Goal: Browse casually: Explore the website without a specific task or goal

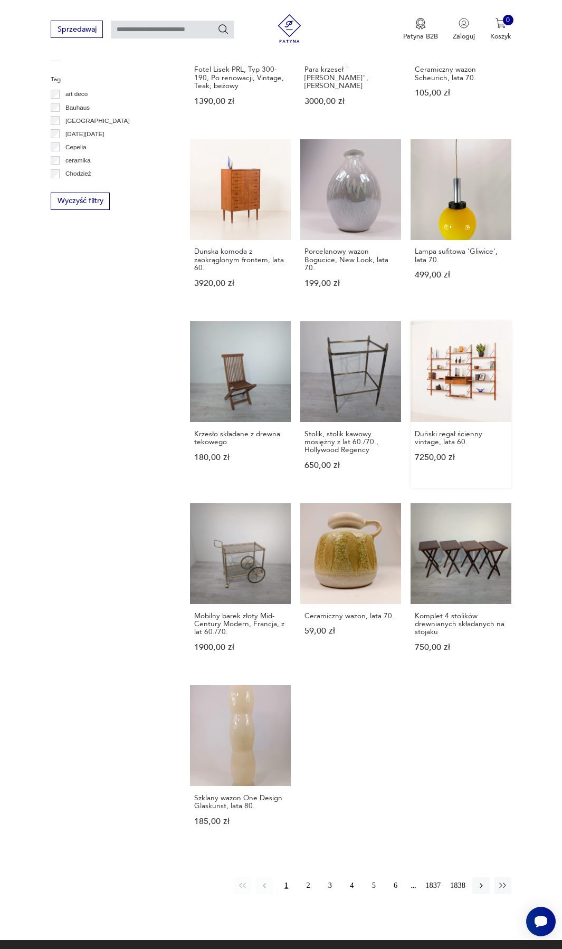
scroll to position [633, 0]
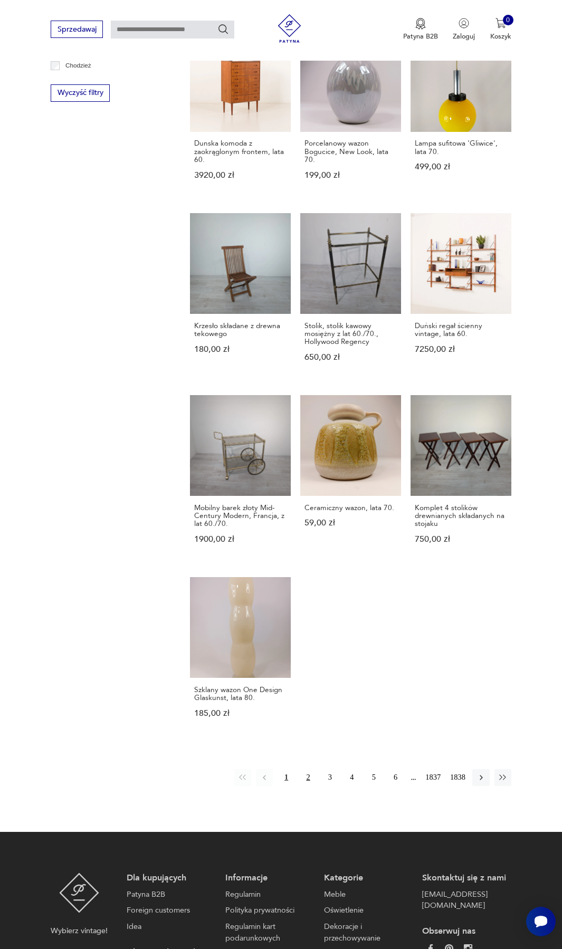
click at [308, 773] on button "2" at bounding box center [308, 777] width 17 height 17
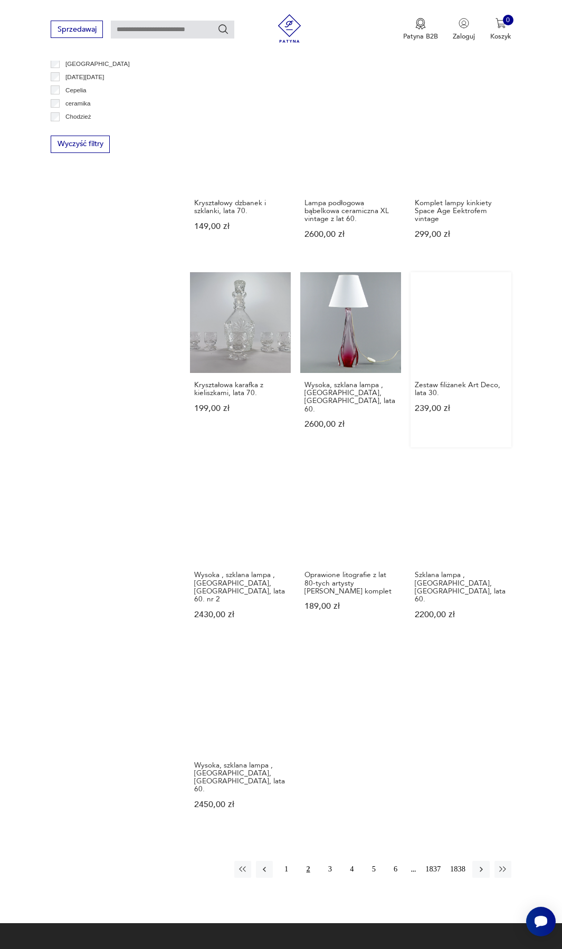
scroll to position [583, 0]
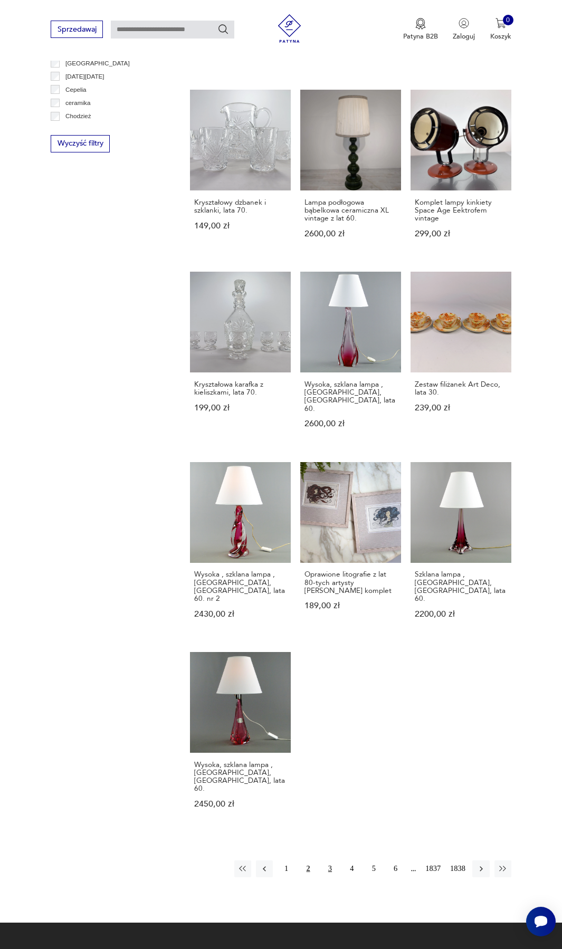
click at [328, 861] on button "3" at bounding box center [329, 869] width 17 height 17
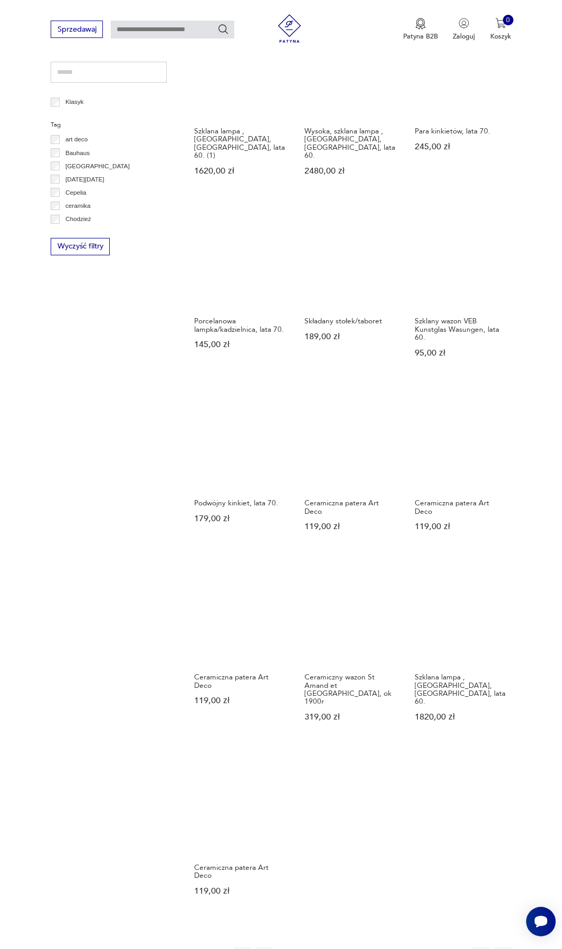
scroll to position [591, 0]
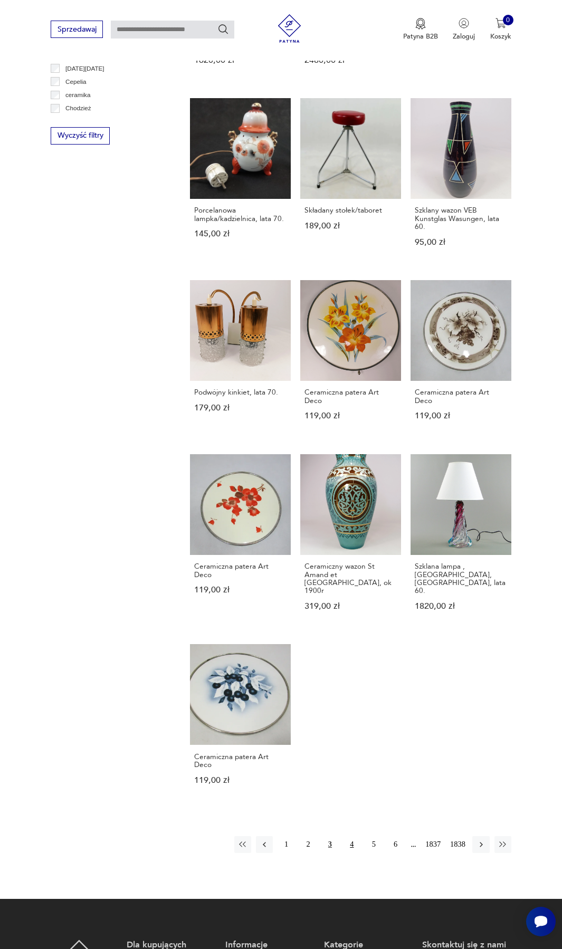
click at [354, 836] on button "4" at bounding box center [352, 844] width 17 height 17
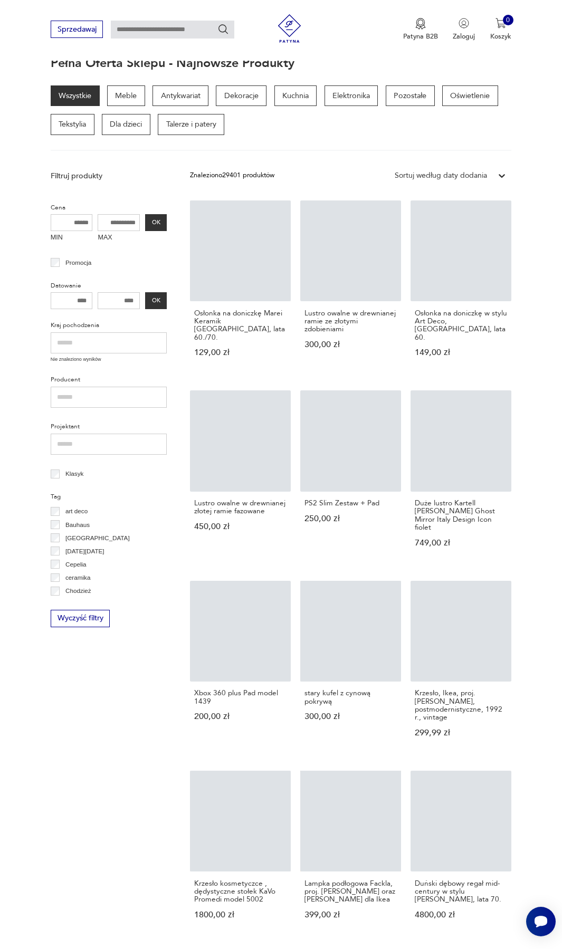
scroll to position [116, 0]
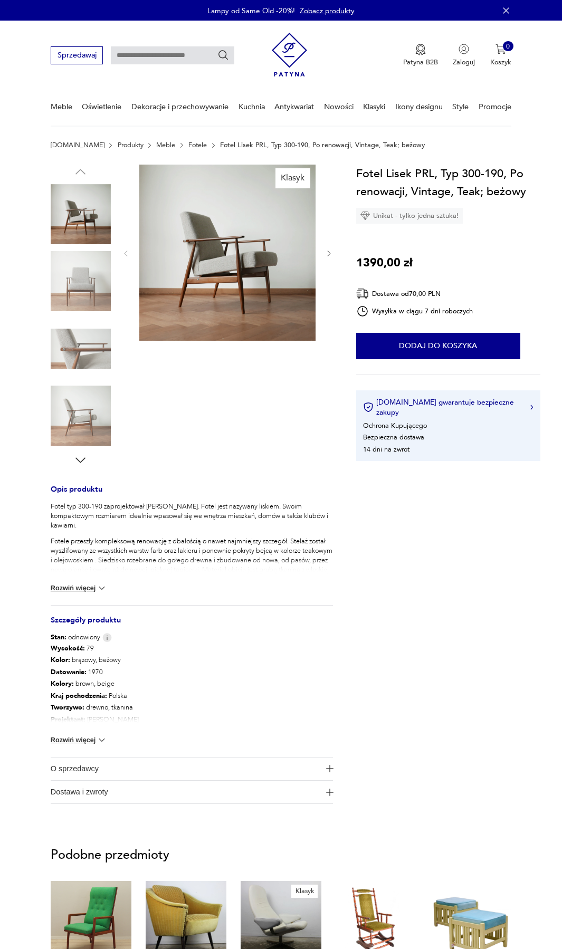
click at [214, 261] on img at bounding box center [227, 253] width 176 height 176
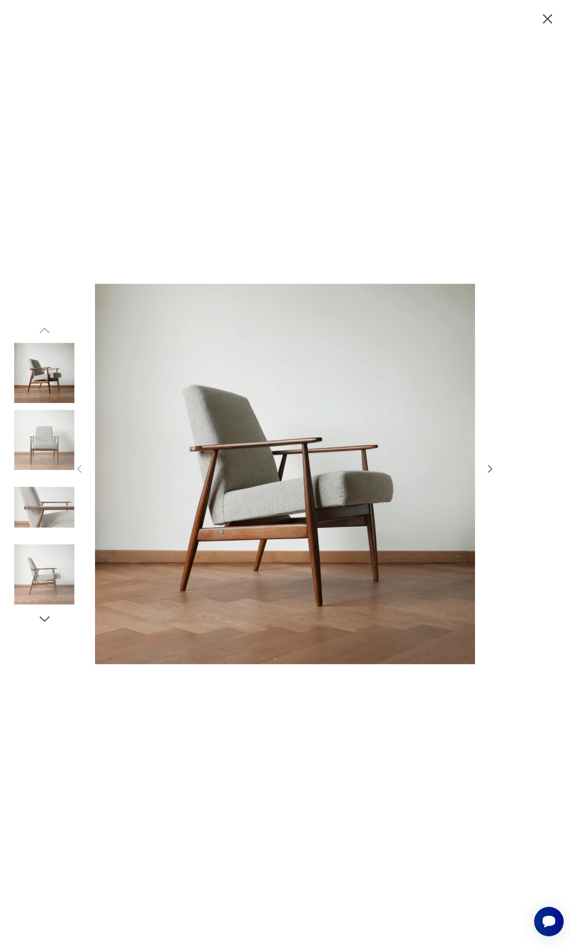
click at [492, 469] on icon "button" at bounding box center [490, 469] width 4 height 8
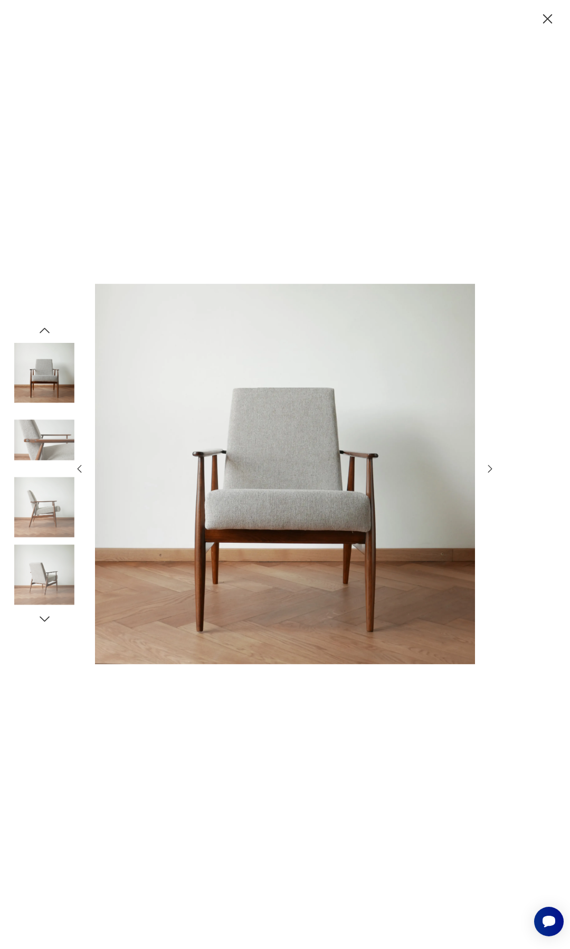
click at [492, 469] on icon "button" at bounding box center [490, 469] width 4 height 8
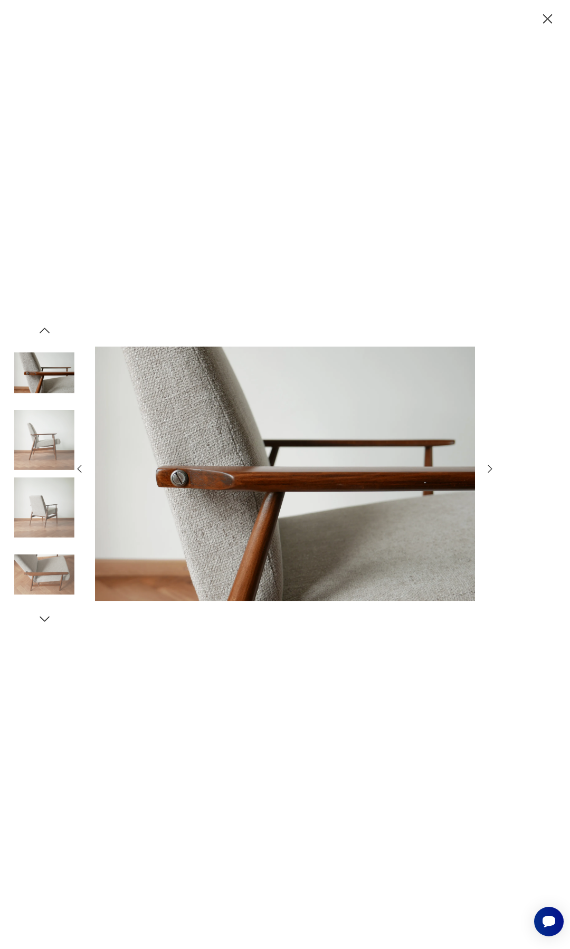
click at [492, 469] on icon "button" at bounding box center [490, 469] width 4 height 8
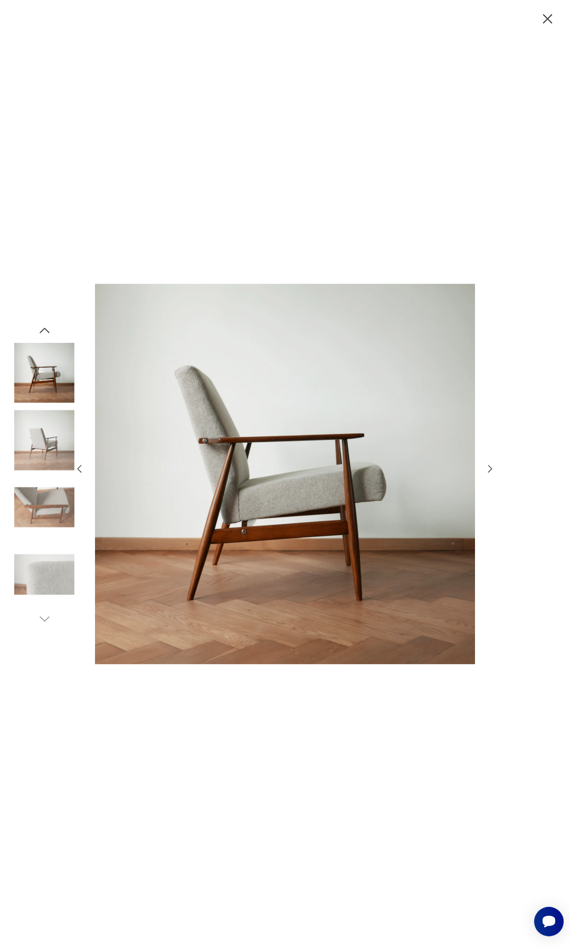
click at [492, 469] on icon "button" at bounding box center [490, 469] width 4 height 8
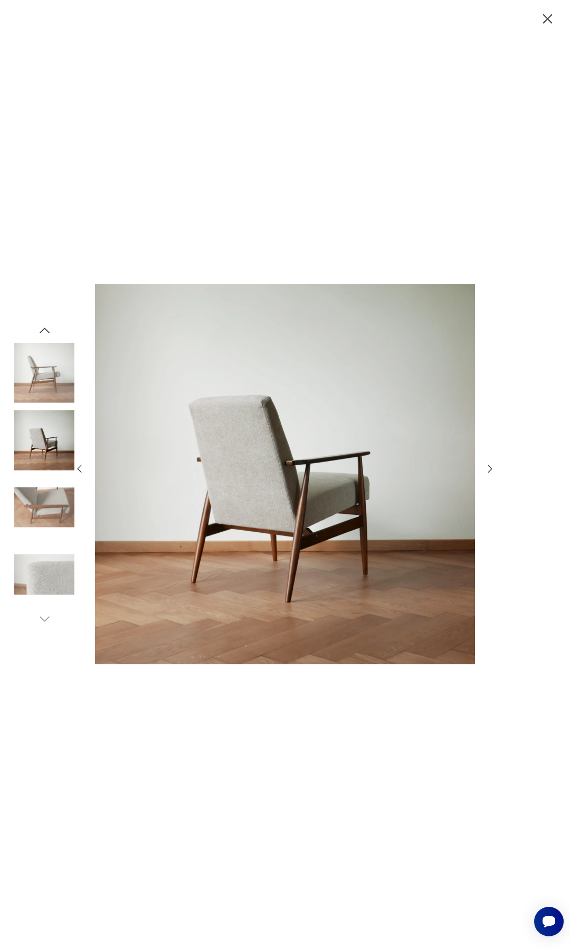
click at [492, 469] on icon "button" at bounding box center [490, 469] width 4 height 8
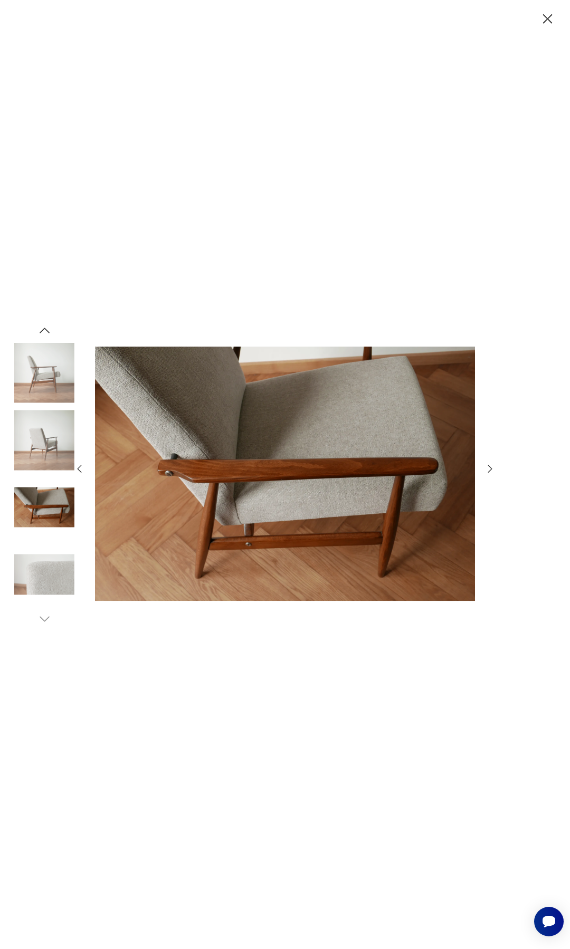
click at [492, 469] on icon "button" at bounding box center [490, 469] width 4 height 8
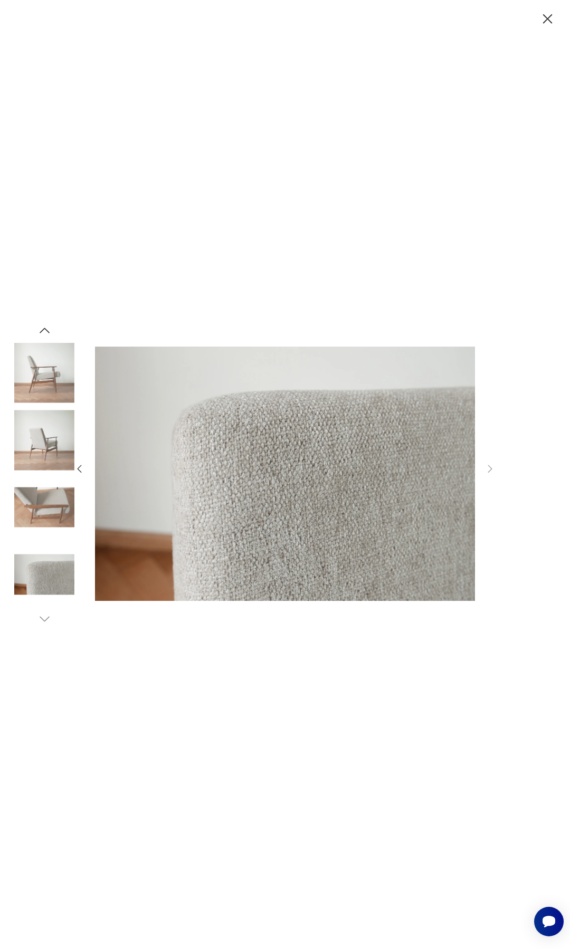
click at [46, 374] on img at bounding box center [44, 373] width 60 height 60
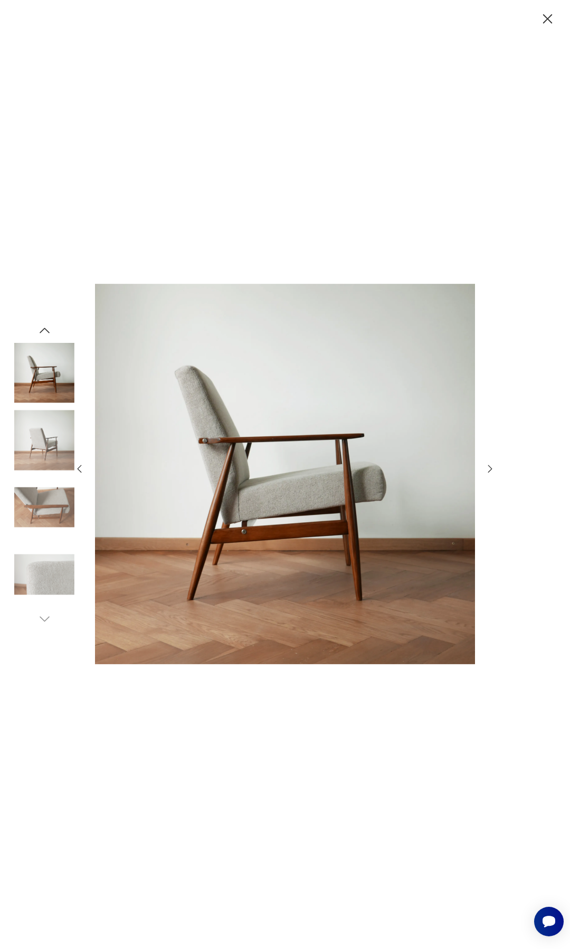
click at [46, 330] on icon "button" at bounding box center [45, 330] width 10 height 5
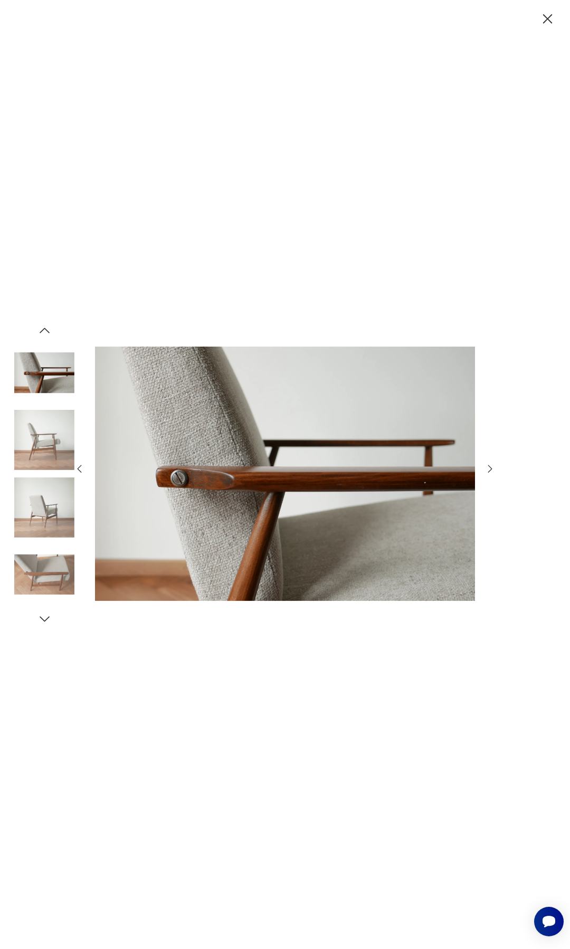
click at [46, 330] on icon "button" at bounding box center [45, 330] width 10 height 5
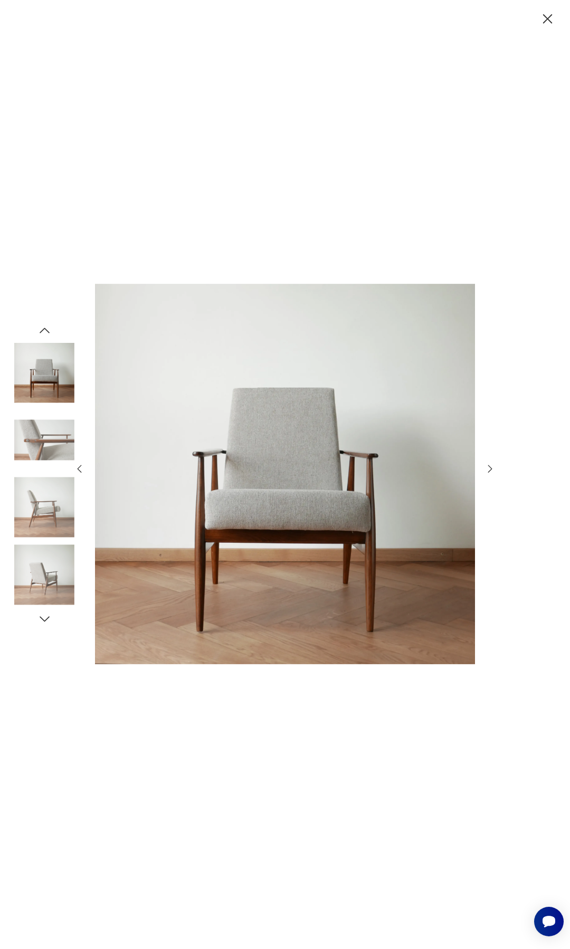
click at [46, 330] on icon "button" at bounding box center [45, 330] width 10 height 5
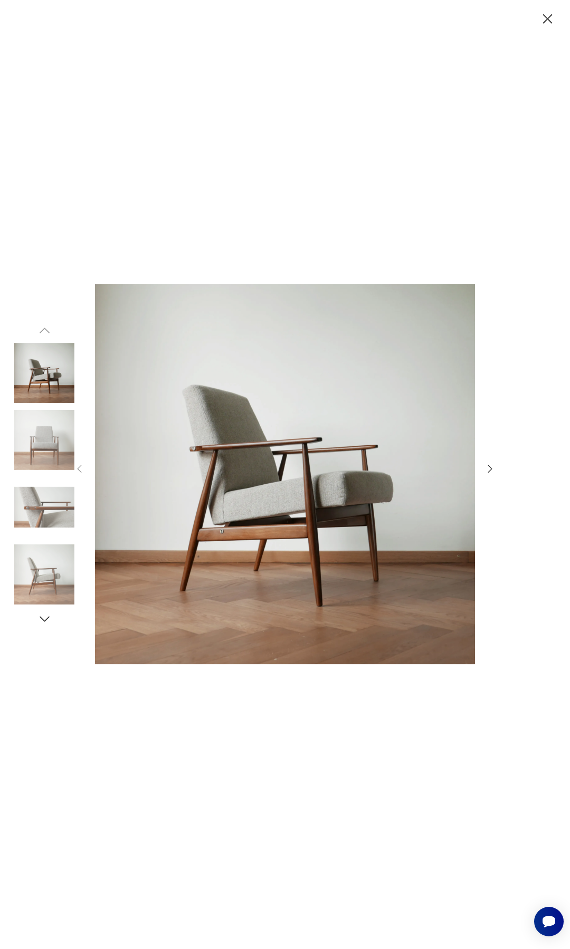
click at [47, 376] on img at bounding box center [44, 373] width 60 height 60
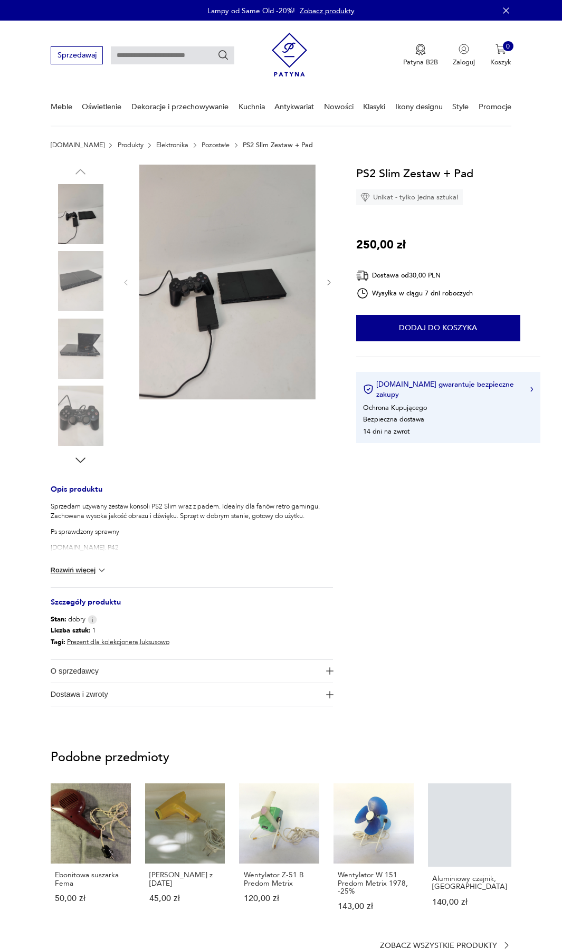
click at [177, 672] on span "O sprzedawcy" at bounding box center [186, 671] width 270 height 23
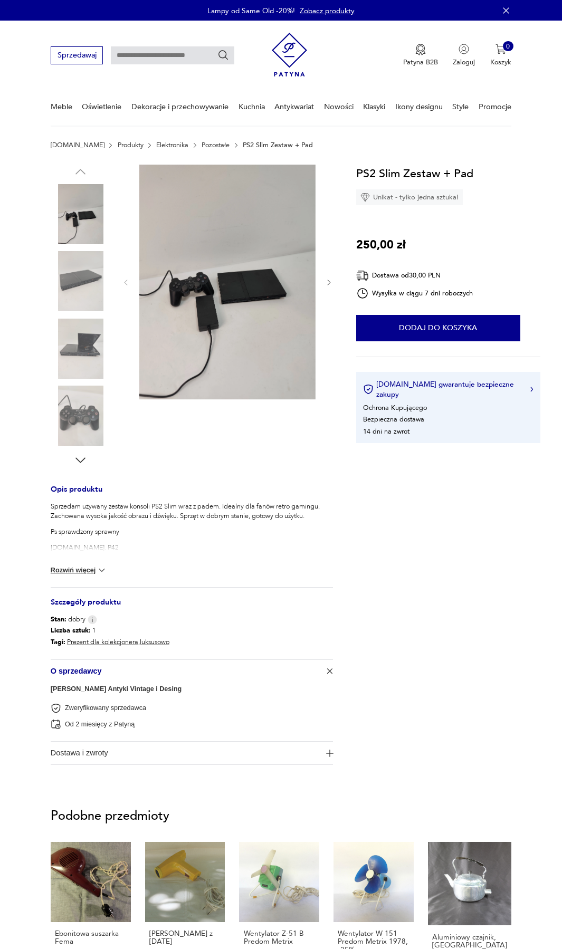
click at [134, 690] on link "[PERSON_NAME] Antyki Vintage i Desing" at bounding box center [116, 689] width 131 height 7
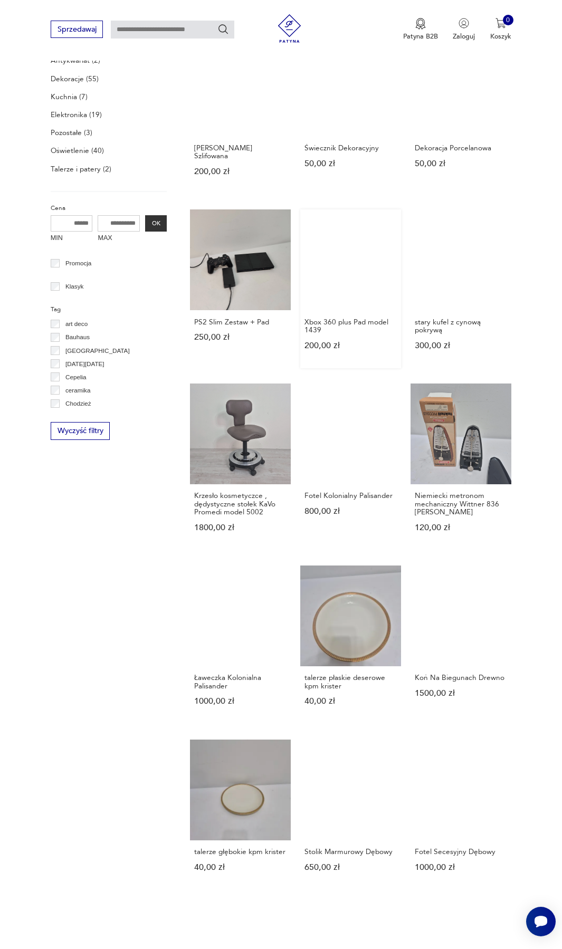
scroll to position [369, 0]
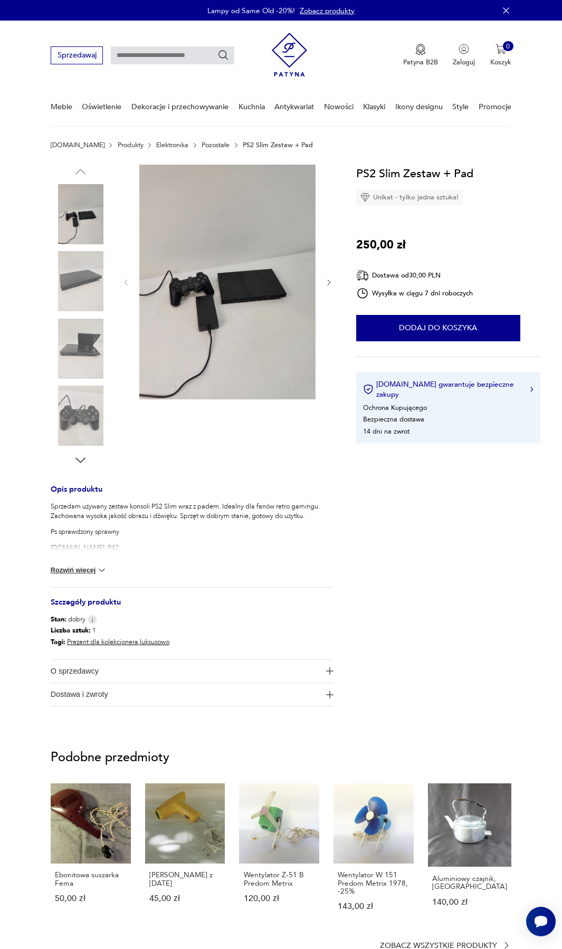
click at [237, 297] on img at bounding box center [227, 282] width 176 height 235
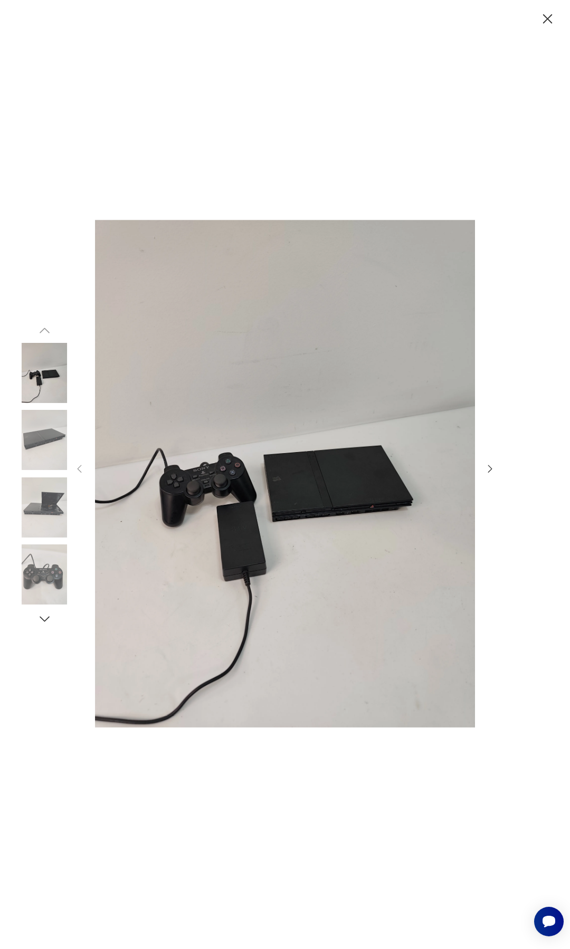
click at [488, 465] on icon "button" at bounding box center [490, 469] width 12 height 12
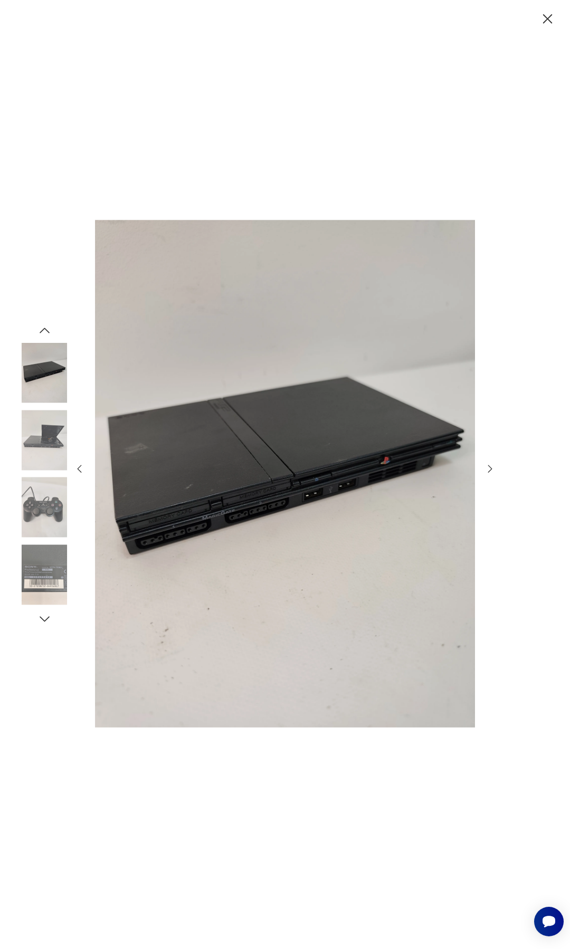
click at [488, 465] on icon "button" at bounding box center [490, 469] width 12 height 12
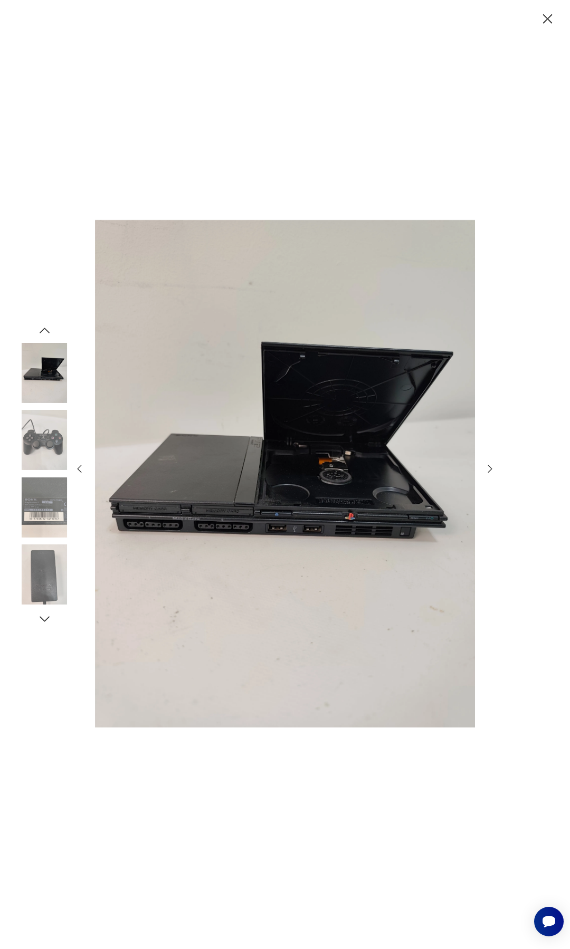
click at [488, 465] on icon "button" at bounding box center [490, 469] width 12 height 12
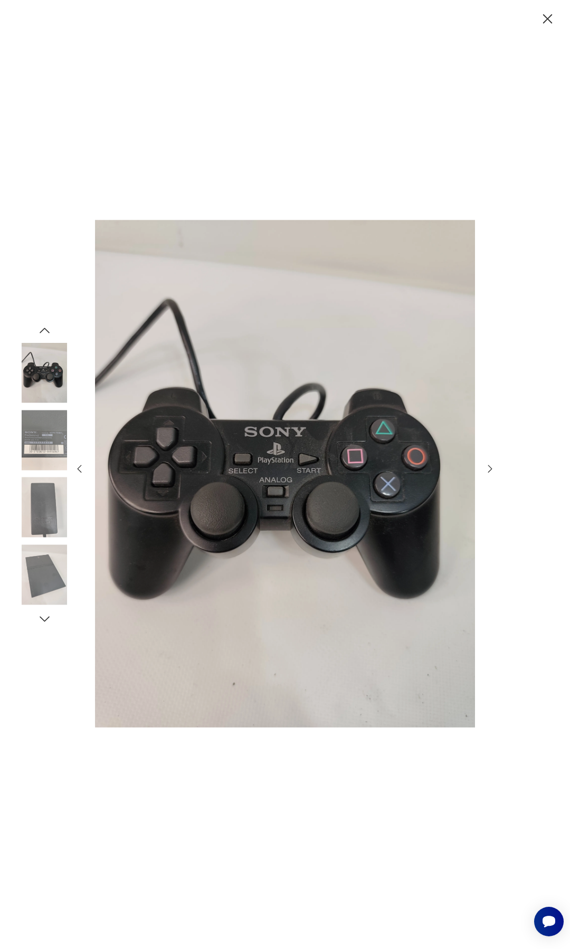
click at [492, 465] on icon "button" at bounding box center [490, 469] width 12 height 12
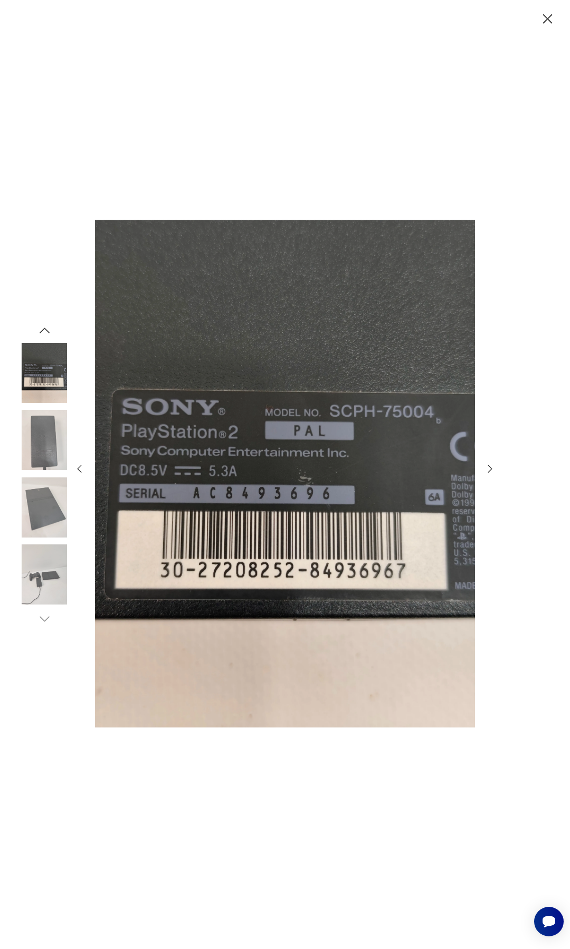
click at [492, 465] on icon "button" at bounding box center [490, 469] width 12 height 12
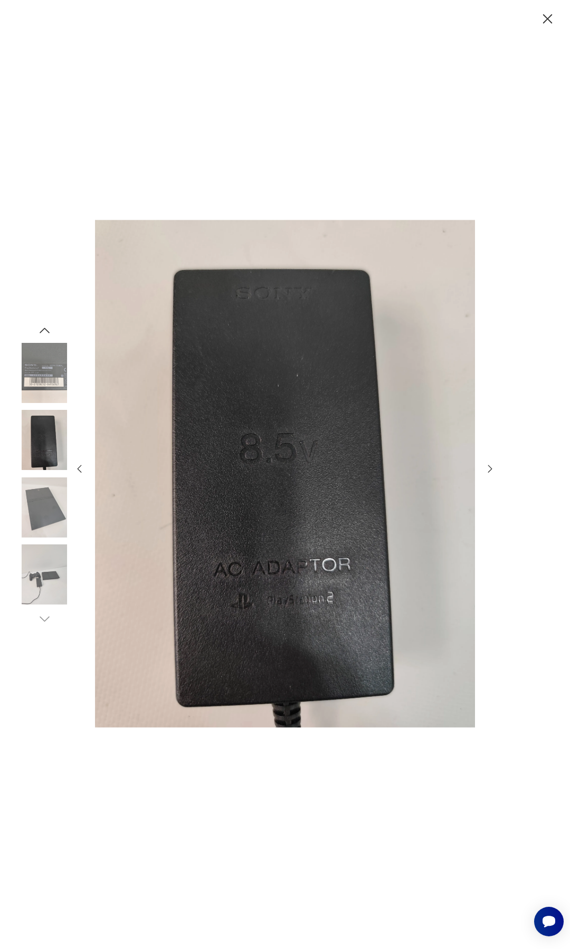
click at [492, 465] on icon "button" at bounding box center [490, 469] width 12 height 12
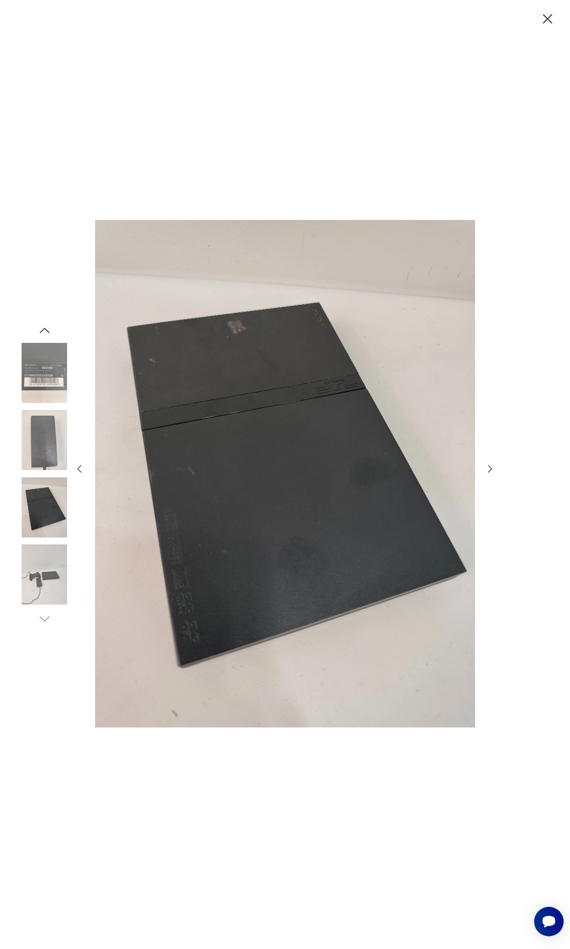
click at [80, 463] on icon "button" at bounding box center [80, 469] width 12 height 12
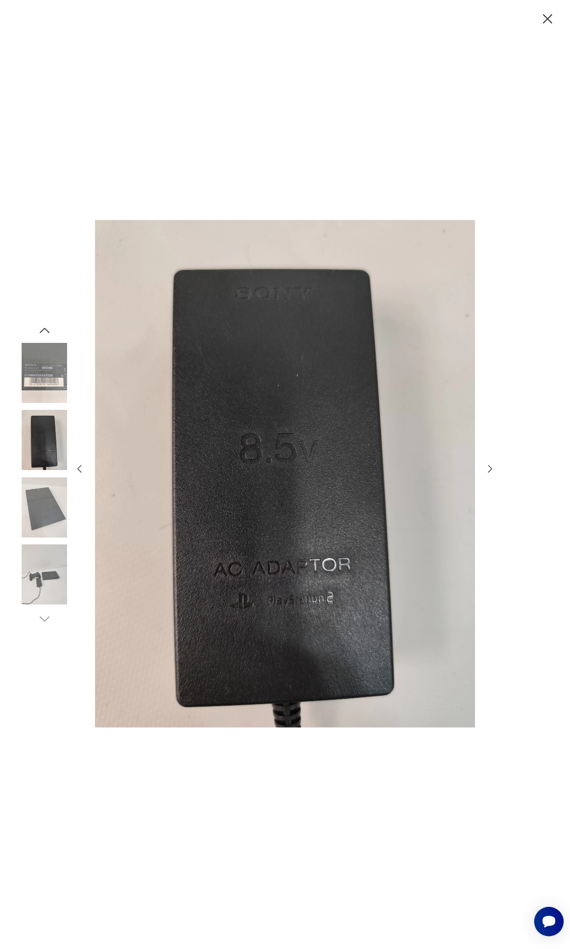
click at [491, 471] on icon "button" at bounding box center [490, 469] width 12 height 12
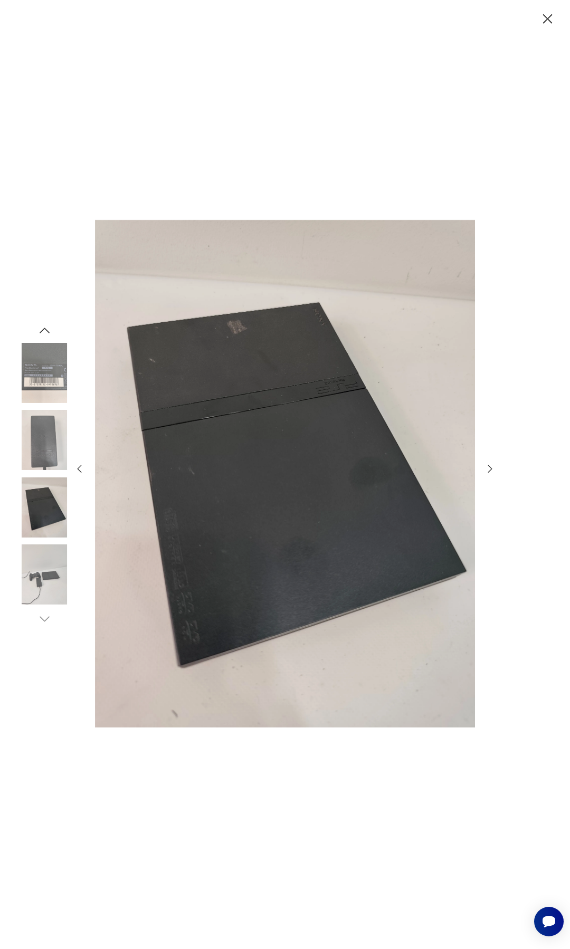
click at [491, 471] on icon "button" at bounding box center [490, 469] width 12 height 12
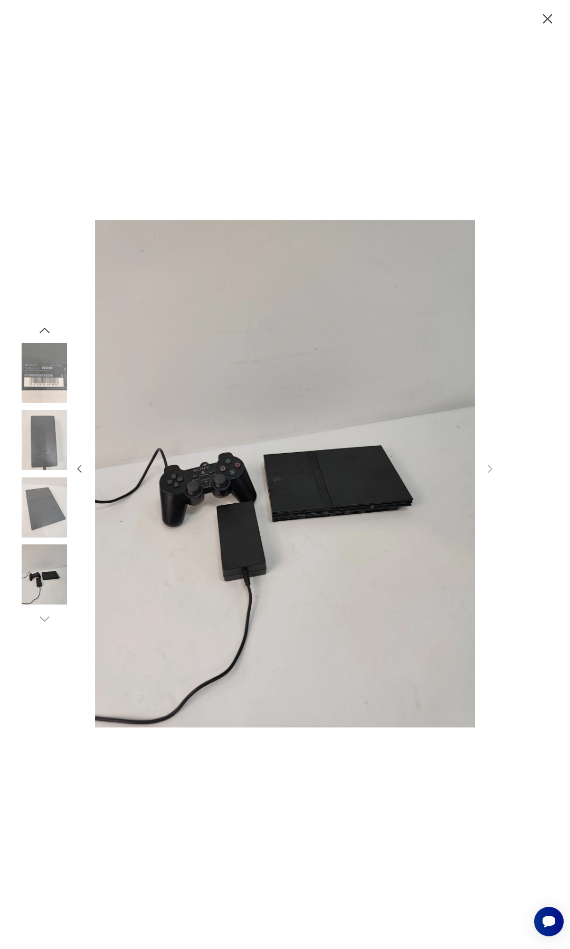
click at [544, 17] on icon "button" at bounding box center [547, 19] width 17 height 17
